Goal: Navigation & Orientation: Find specific page/section

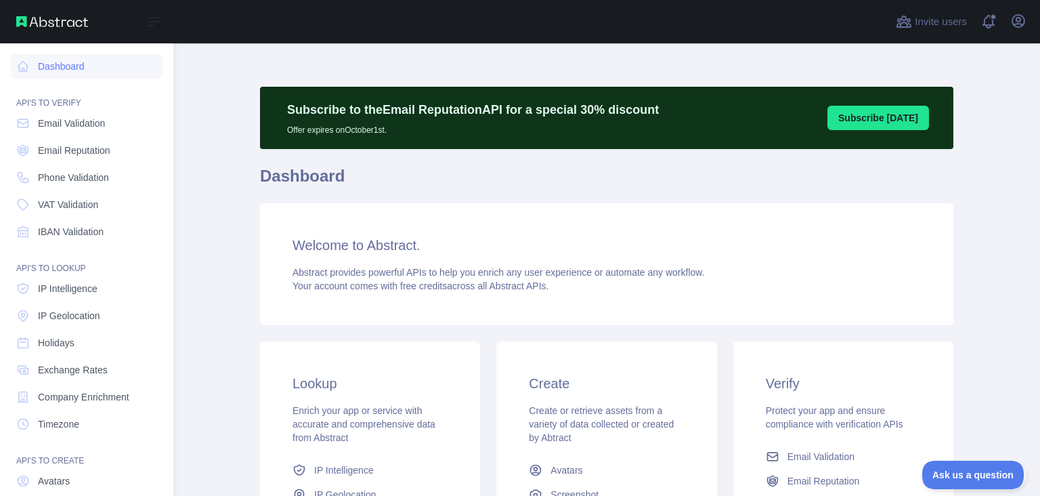
click at [49, 137] on nav "Dashboard API'S TO VERIFY Email Validation Email Reputation Phone Validation VA…" at bounding box center [87, 308] width 152 height 531
click at [51, 133] on link "Email Validation" at bounding box center [87, 123] width 152 height 24
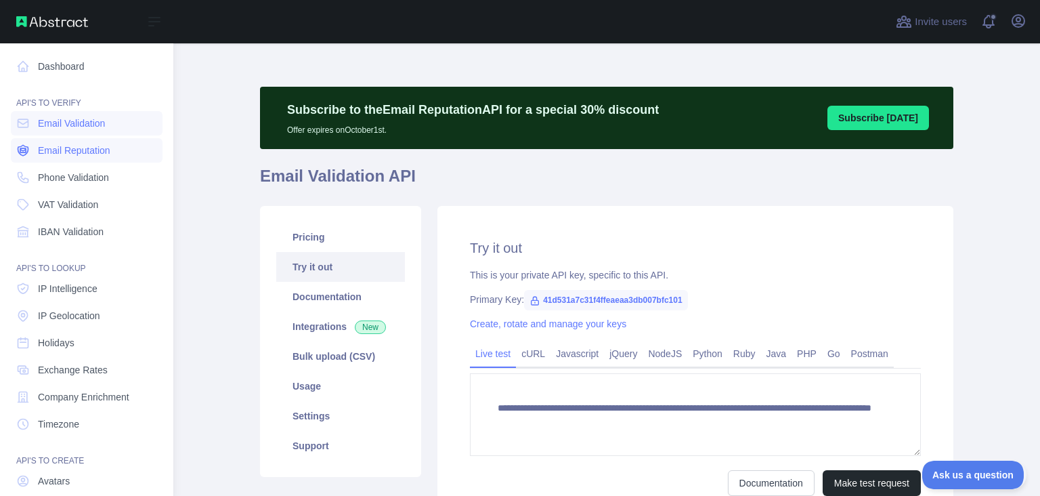
click at [51, 144] on span "Email Reputation" at bounding box center [74, 151] width 72 height 14
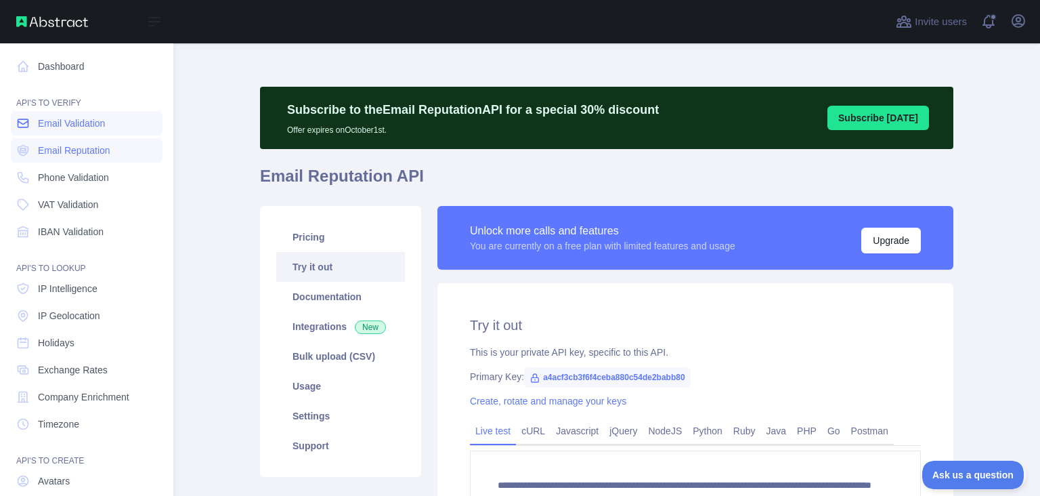
click at [48, 133] on link "Email Validation" at bounding box center [87, 123] width 152 height 24
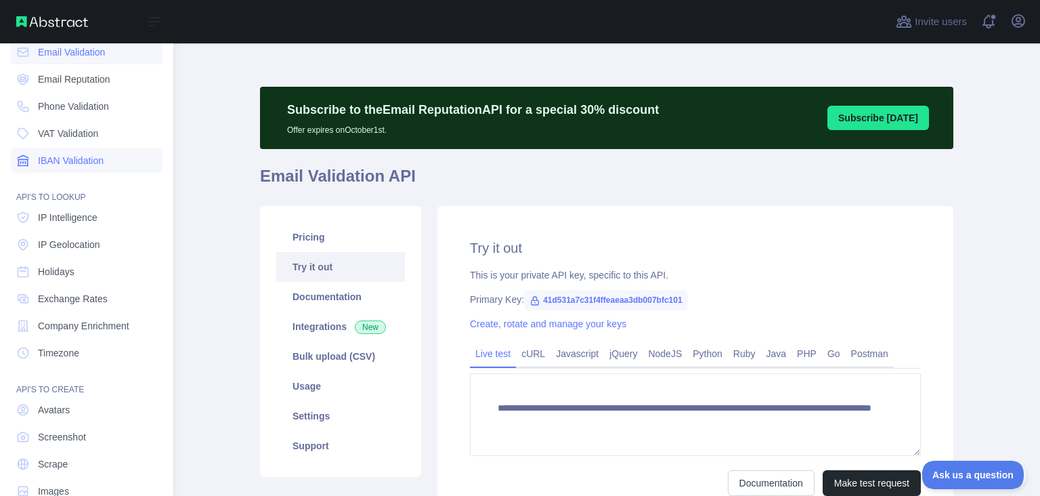
scroll to position [100, 0]
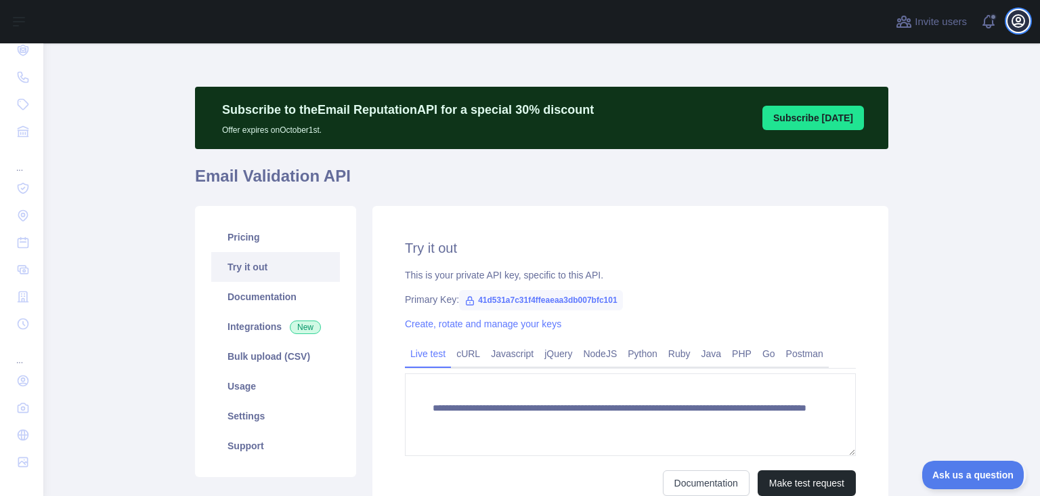
click at [1028, 19] on button "Open user menu" at bounding box center [1019, 21] width 22 height 22
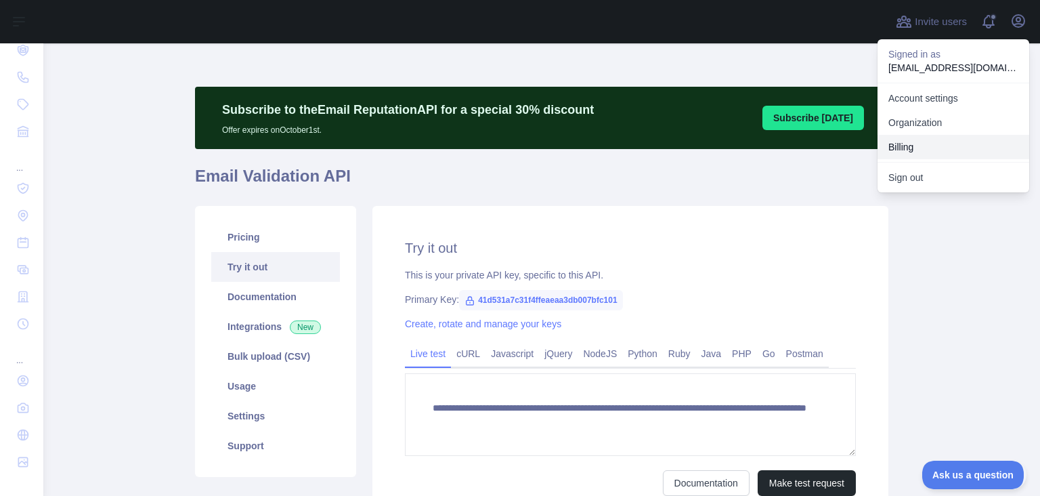
click at [920, 137] on button "Billing" at bounding box center [954, 147] width 152 height 24
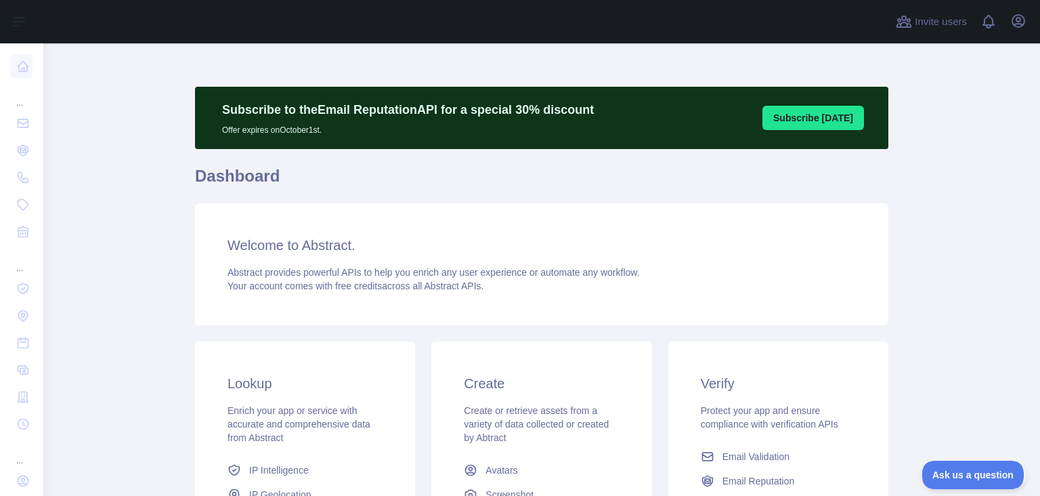
scroll to position [241, 0]
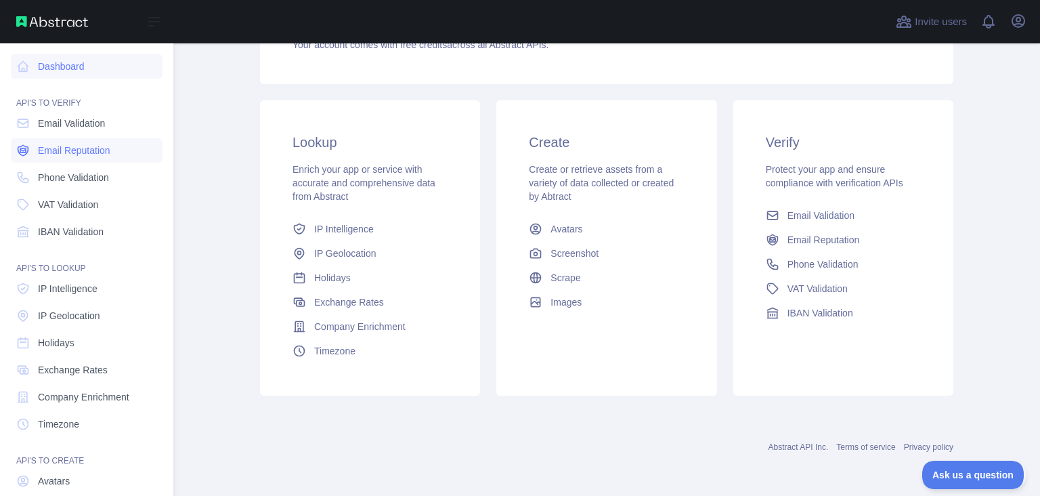
click at [51, 156] on span "Email Reputation" at bounding box center [74, 151] width 72 height 14
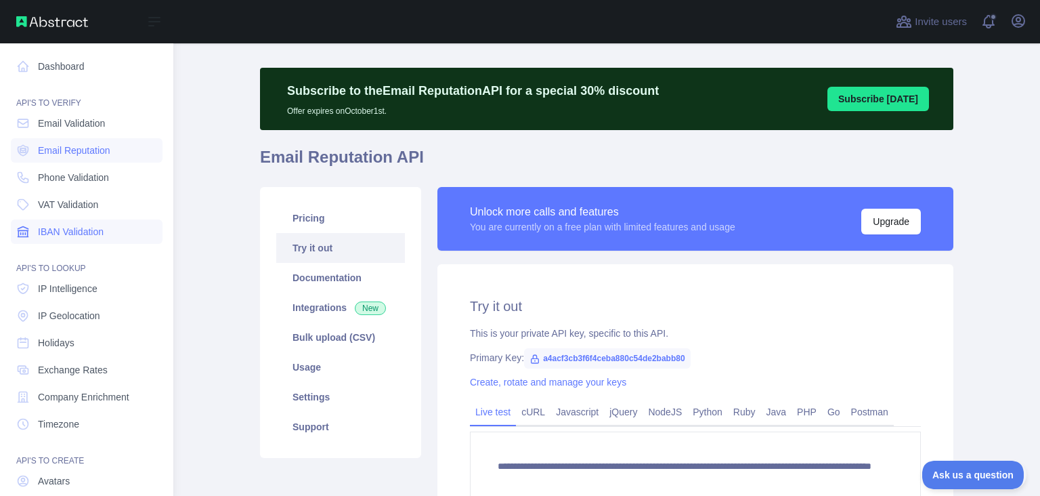
click at [62, 234] on span "IBAN Validation" at bounding box center [71, 232] width 66 height 14
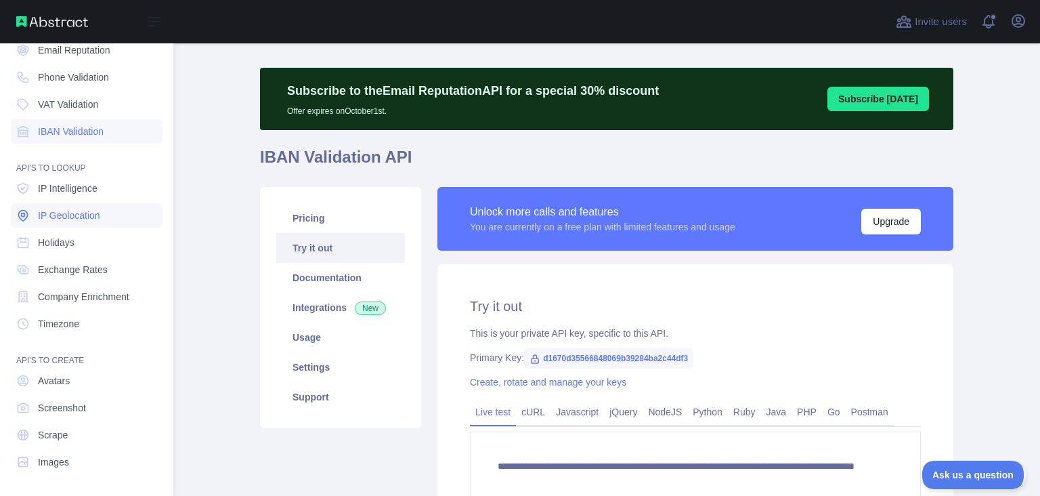
click at [65, 209] on span "IP Geolocation" at bounding box center [69, 216] width 62 height 14
click at [67, 195] on link "IP Intelligence" at bounding box center [87, 188] width 152 height 24
click at [102, 290] on span "Company Enrichment" at bounding box center [83, 297] width 91 height 14
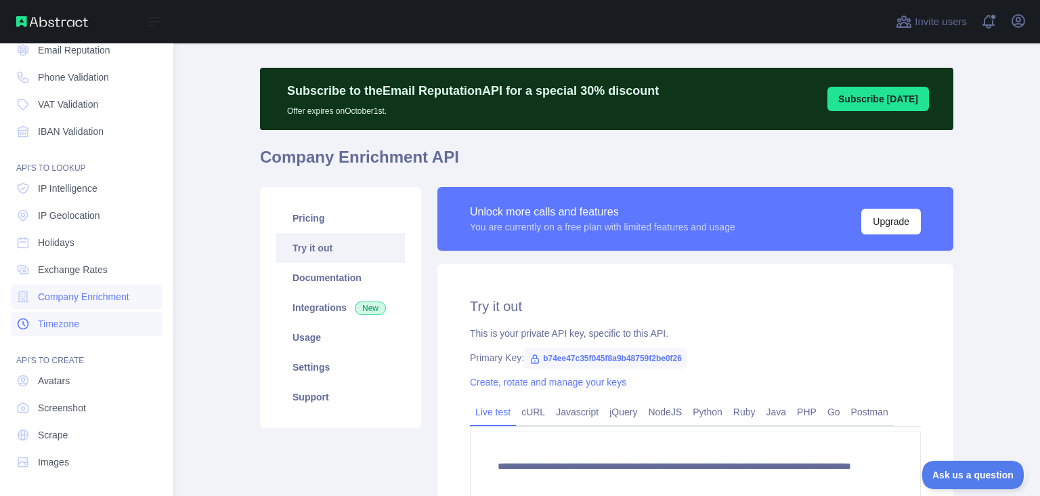
click at [100, 314] on link "Timezone" at bounding box center [87, 324] width 152 height 24
click at [74, 196] on link "IP Intelligence" at bounding box center [87, 188] width 152 height 24
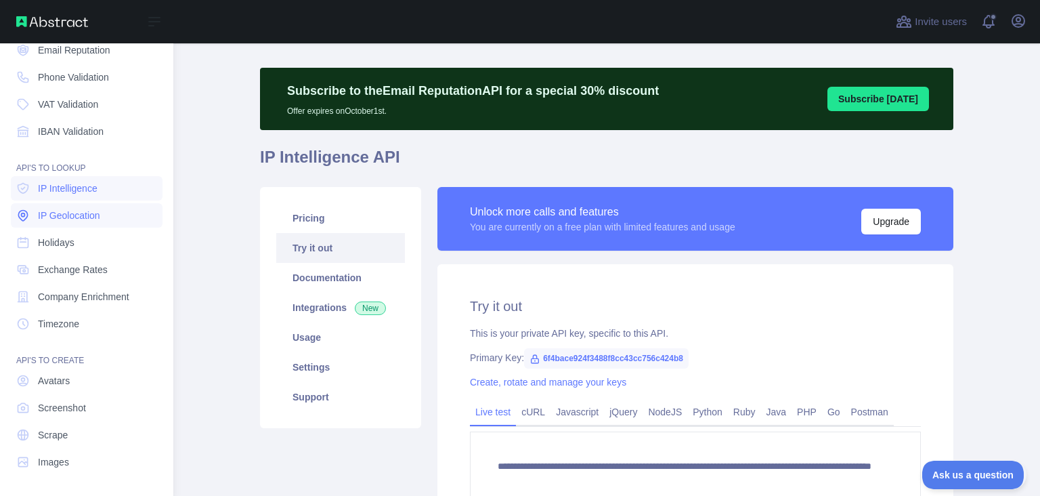
click at [80, 211] on span "IP Geolocation" at bounding box center [69, 216] width 62 height 14
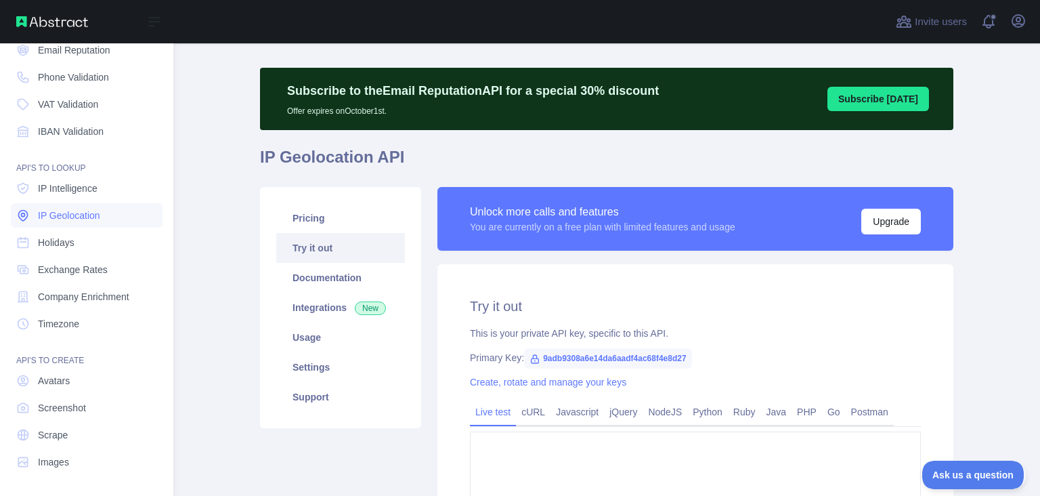
type textarea "**********"
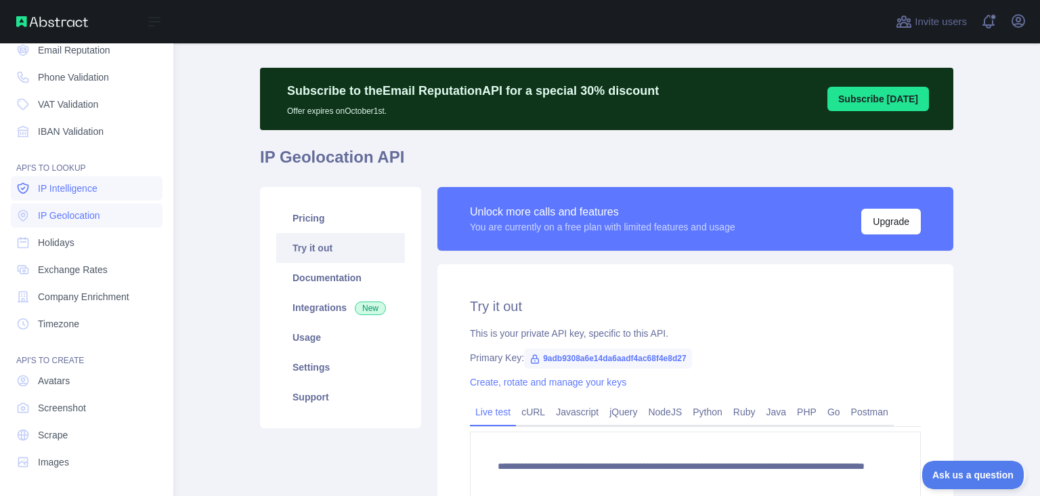
click at [72, 189] on span "IP Intelligence" at bounding box center [68, 189] width 60 height 14
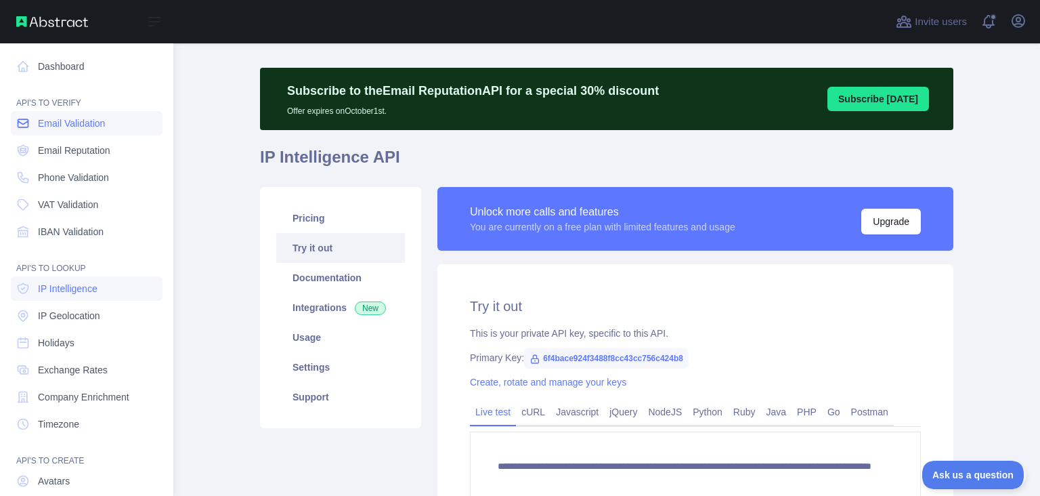
click at [74, 132] on link "Email Validation" at bounding box center [87, 123] width 152 height 24
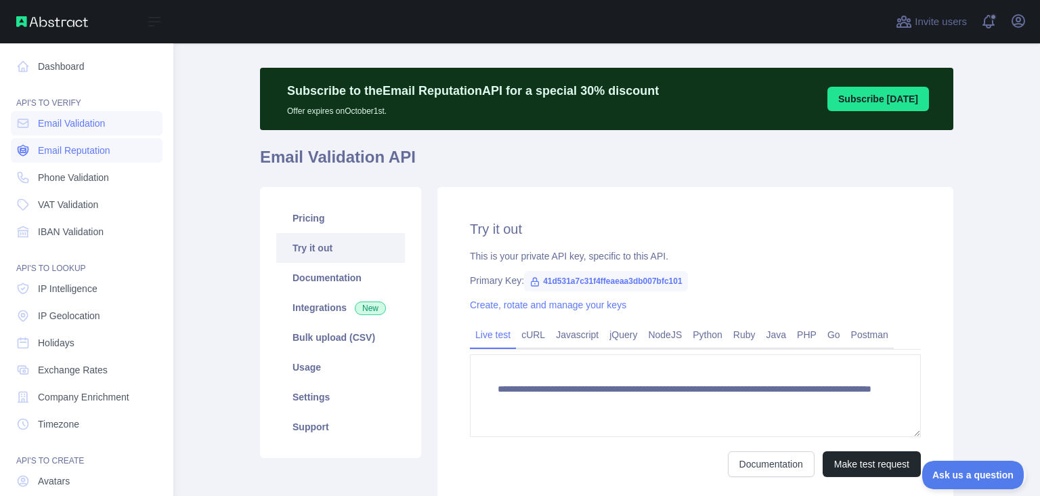
click at [78, 155] on span "Email Reputation" at bounding box center [74, 151] width 72 height 14
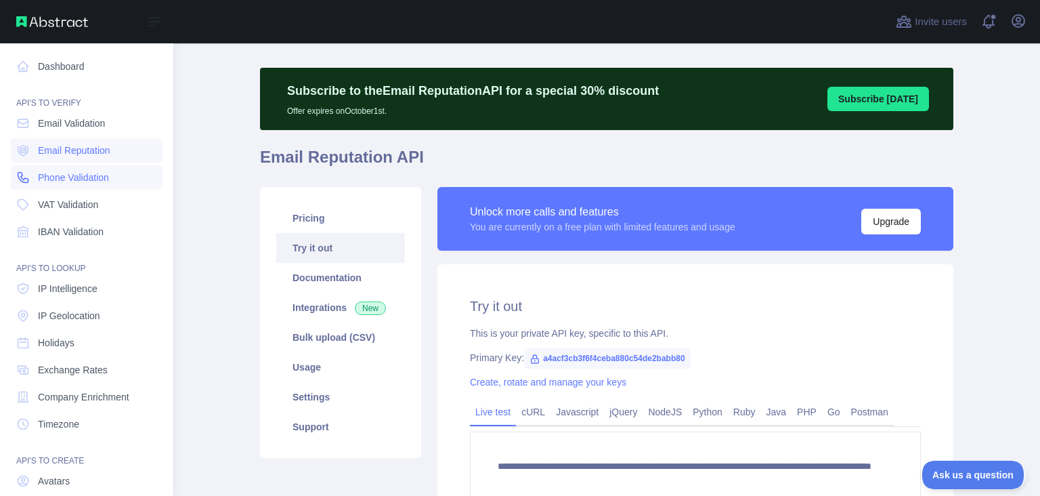
click at [83, 177] on span "Phone Validation" at bounding box center [73, 178] width 71 height 14
click at [79, 74] on link "Dashboard" at bounding box center [87, 66] width 152 height 24
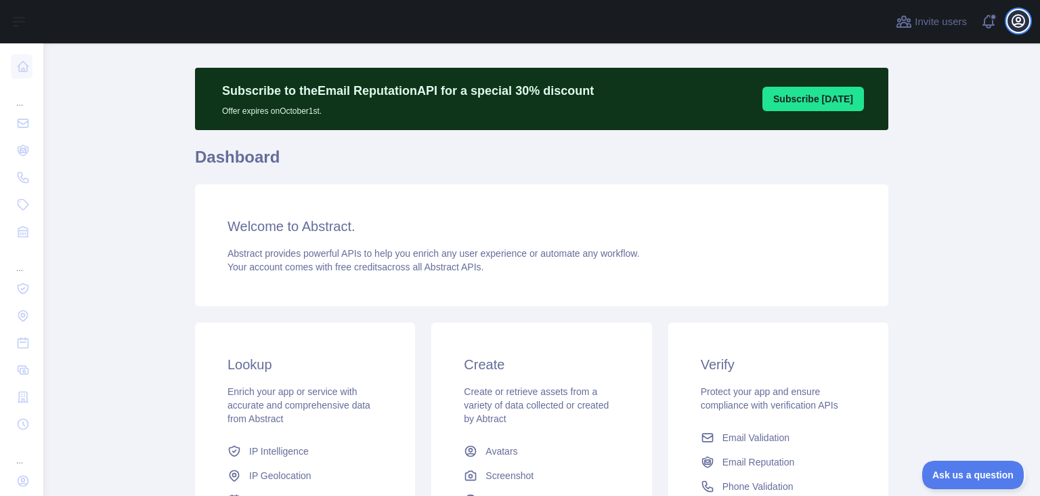
click at [1015, 16] on icon "button" at bounding box center [1019, 21] width 12 height 12
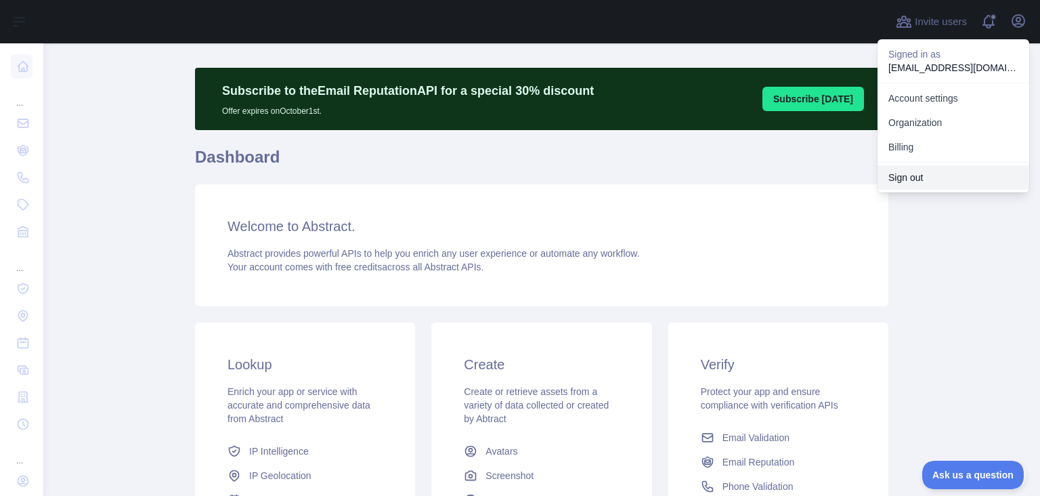
click at [920, 179] on button "Sign out" at bounding box center [954, 177] width 152 height 24
